Goal: Information Seeking & Learning: Learn about a topic

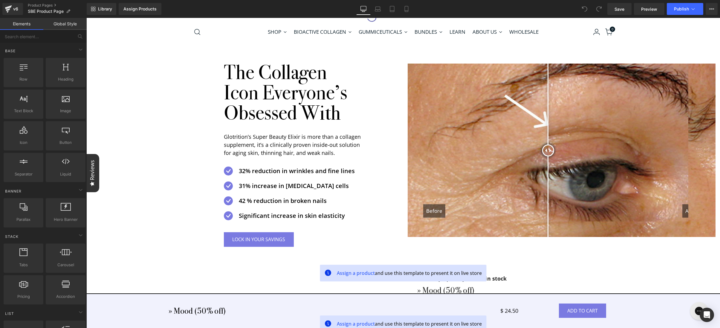
scroll to position [108, 0]
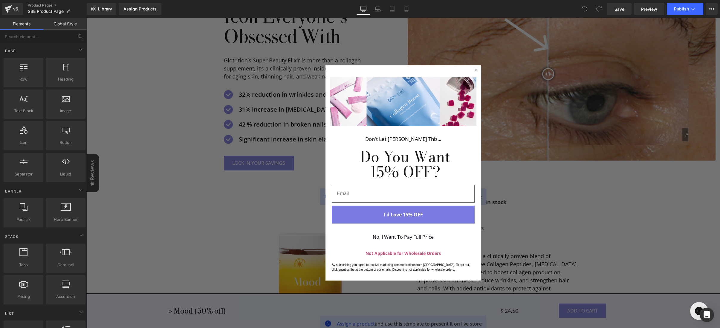
click at [476, 68] on form "Don't Let [PERSON_NAME] This... Do You Want 15% OFF? Email I'd Love 15% OFF No,…" at bounding box center [403, 172] width 155 height 215
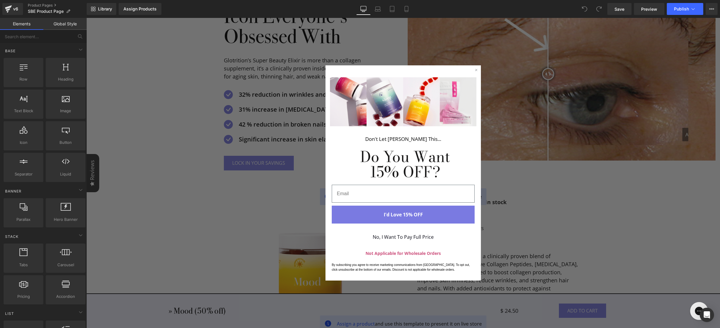
click at [474, 69] on circle "Close dialog" at bounding box center [476, 70] width 4 height 4
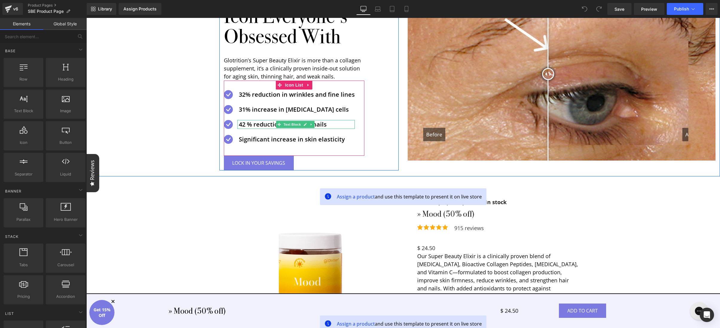
click at [246, 125] on p "42 % reduction in broken nails" at bounding box center [297, 124] width 116 height 9
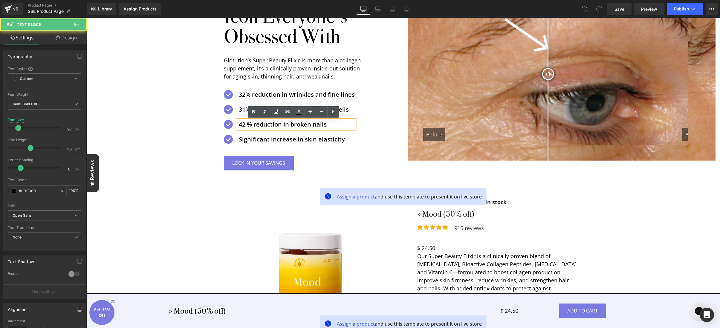
click at [325, 126] on p "42 % reduction in broken nails" at bounding box center [297, 124] width 116 height 9
copy p "42 % reduction in broken nails"
